Goal: Information Seeking & Learning: Find specific fact

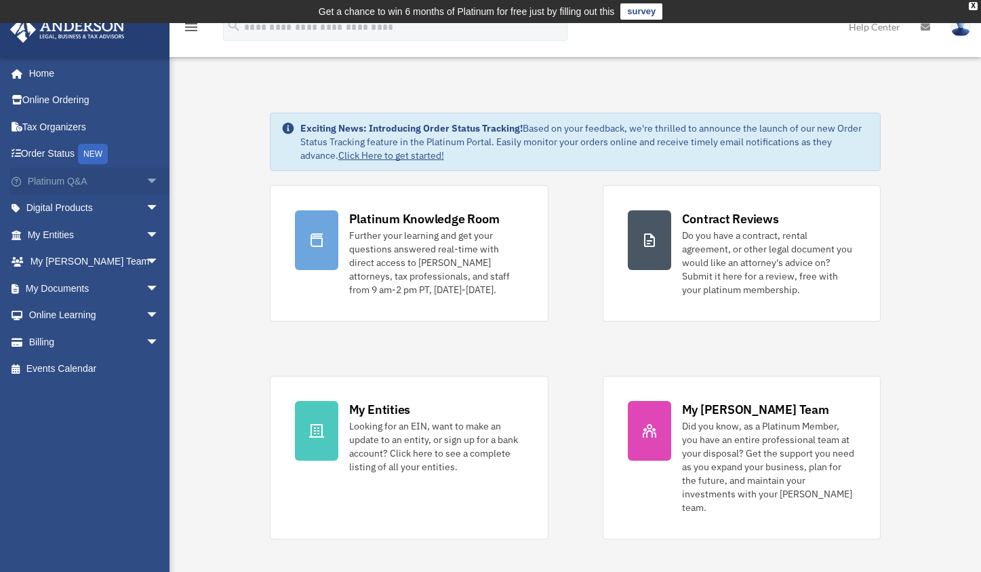
click at [105, 175] on link "Platinum Q&A arrow_drop_down" at bounding box center [94, 180] width 170 height 27
click at [146, 181] on span "arrow_drop_down" at bounding box center [159, 181] width 27 height 28
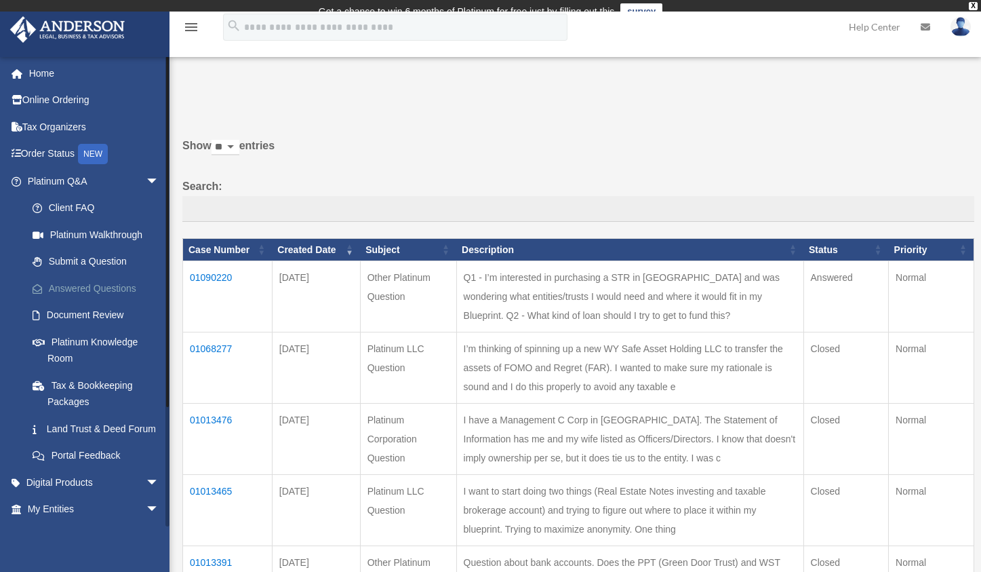
click at [101, 285] on link "Answered Questions" at bounding box center [99, 288] width 161 height 27
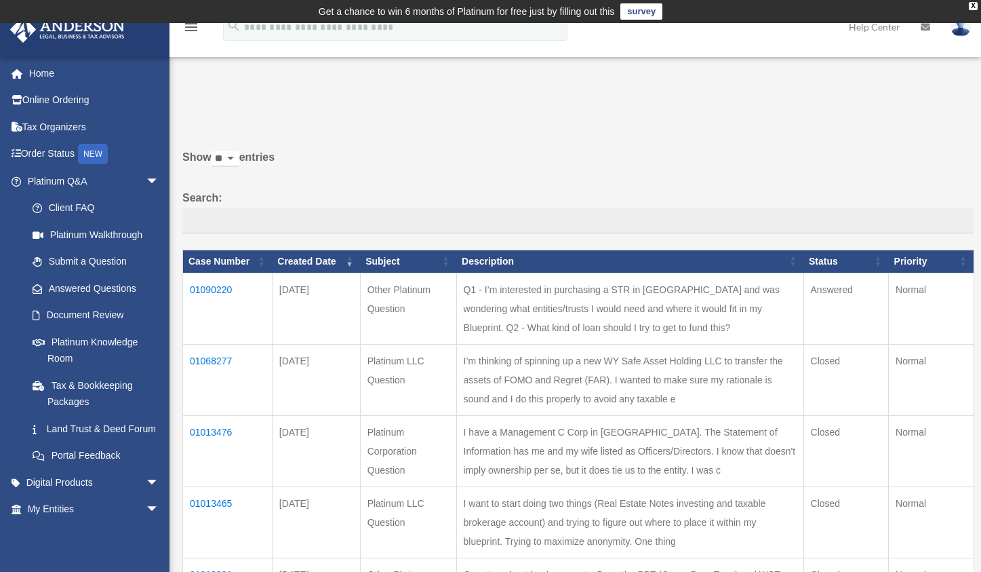
click at [236, 316] on td "01090220" at bounding box center [228, 308] width 90 height 71
click at [223, 295] on td "01090220" at bounding box center [228, 308] width 90 height 71
